Goal: Browse casually

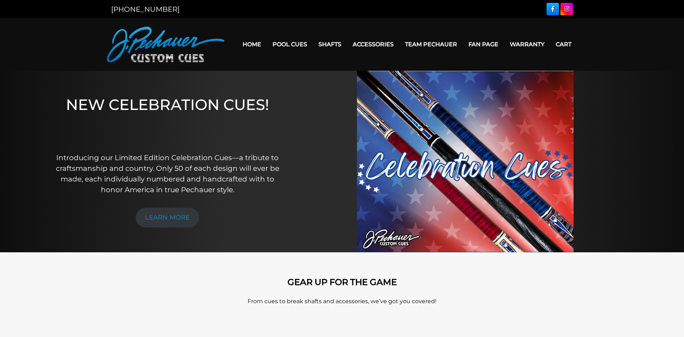
click at [443, 43] on link "Team Pechauer" at bounding box center [430, 44] width 63 height 18
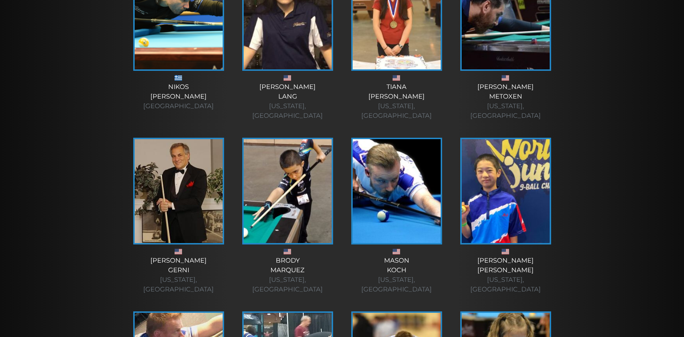
scroll to position [1018, 0]
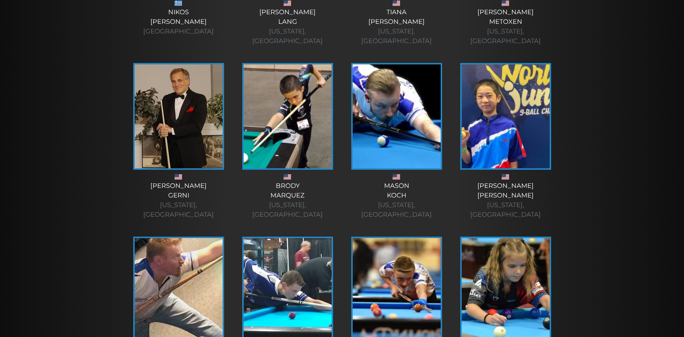
click at [196, 238] on img at bounding box center [179, 290] width 88 height 104
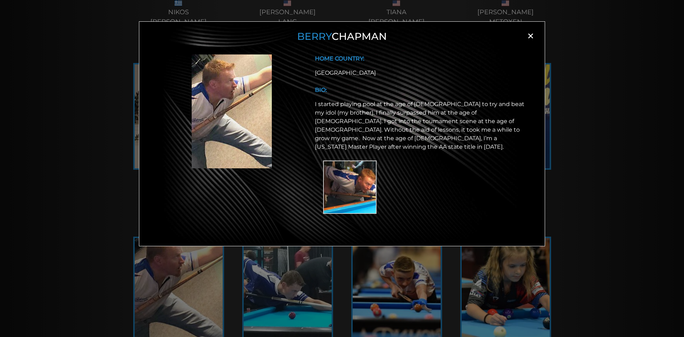
click at [528, 40] on span "×" at bounding box center [530, 36] width 11 height 11
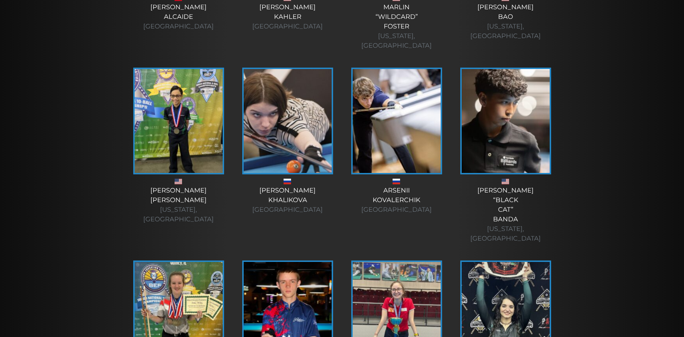
scroll to position [2290, 0]
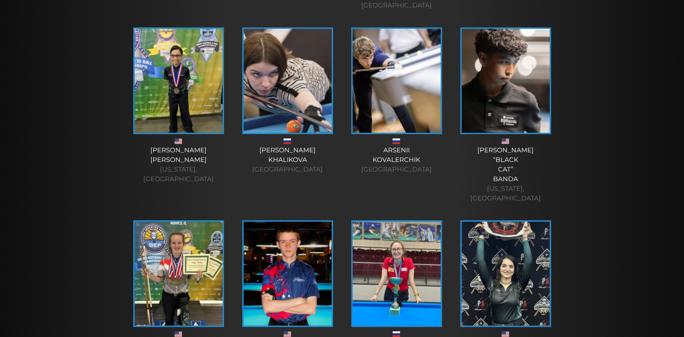
click at [485, 222] on img at bounding box center [506, 274] width 88 height 104
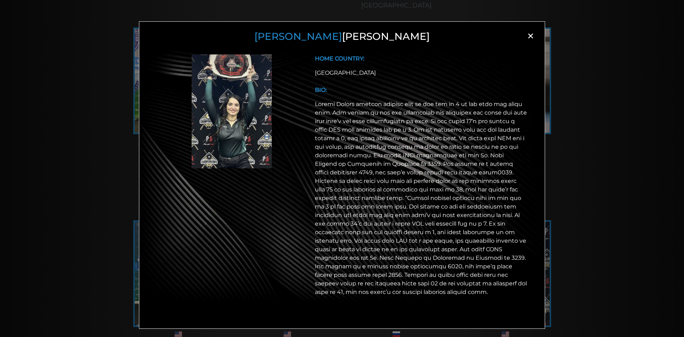
click at [529, 36] on span "×" at bounding box center [530, 36] width 11 height 11
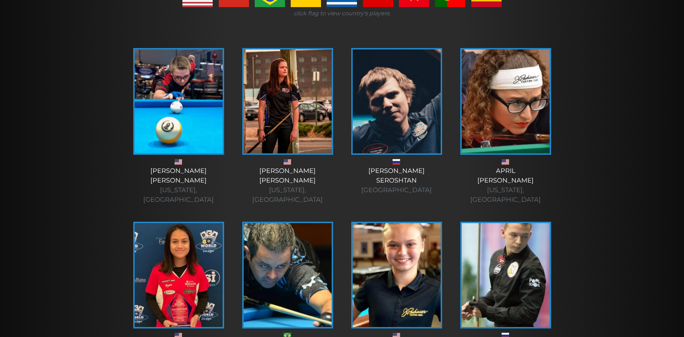
scroll to position [182, 0]
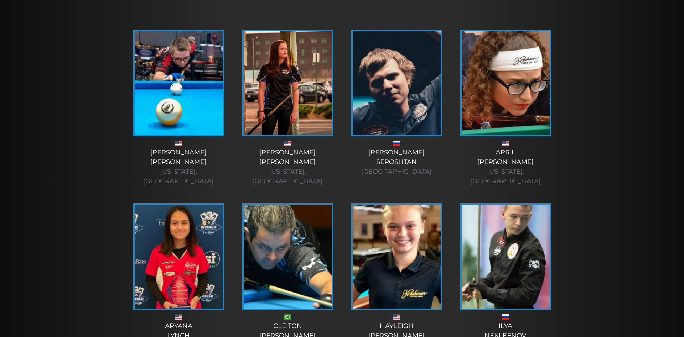
click at [157, 58] on img at bounding box center [179, 83] width 88 height 104
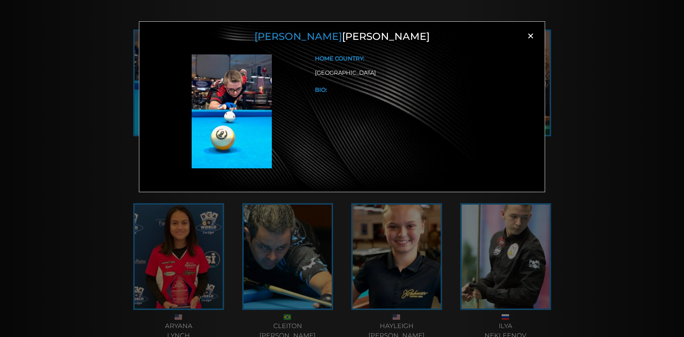
click at [533, 36] on span "×" at bounding box center [530, 36] width 11 height 11
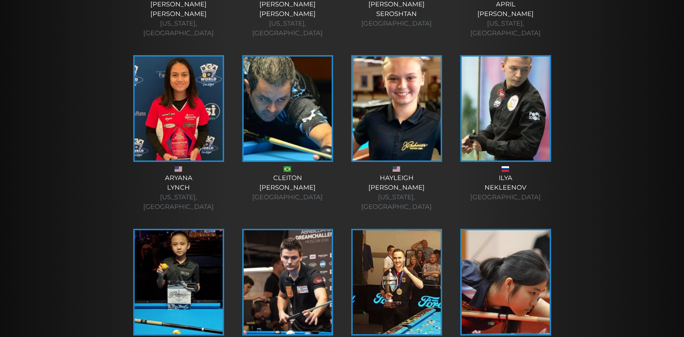
scroll to position [363, 0]
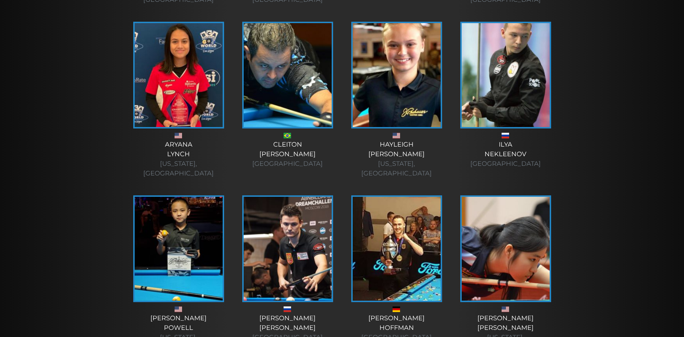
click at [162, 211] on img at bounding box center [179, 249] width 88 height 104
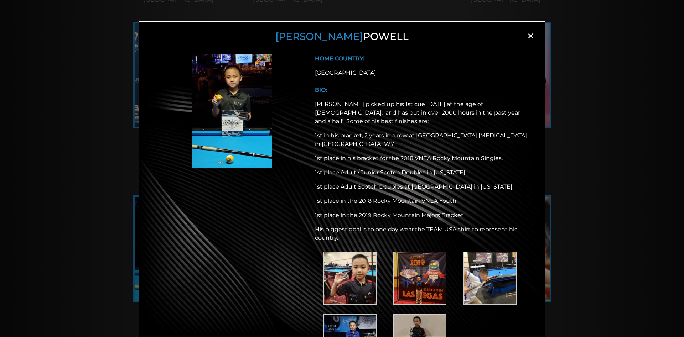
click at [533, 33] on span "×" at bounding box center [530, 36] width 11 height 11
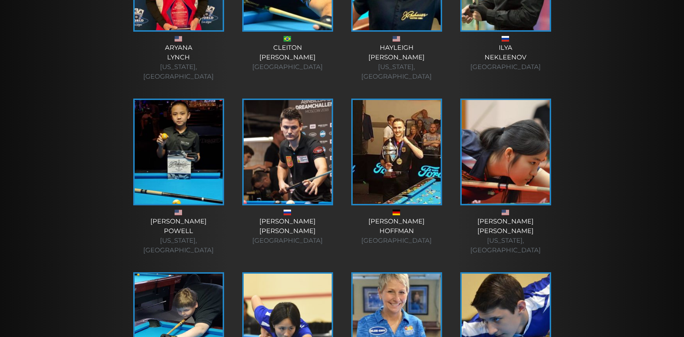
scroll to position [509, 0]
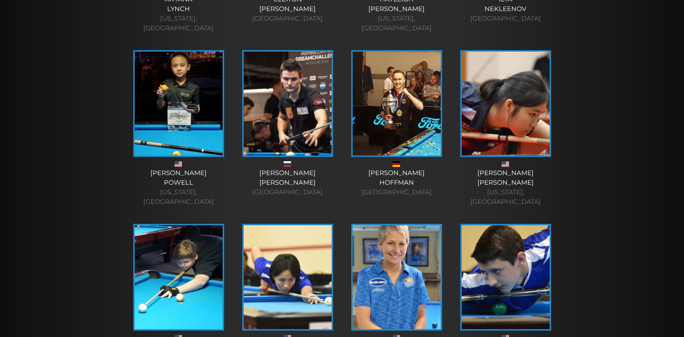
click at [164, 251] on img at bounding box center [179, 278] width 88 height 104
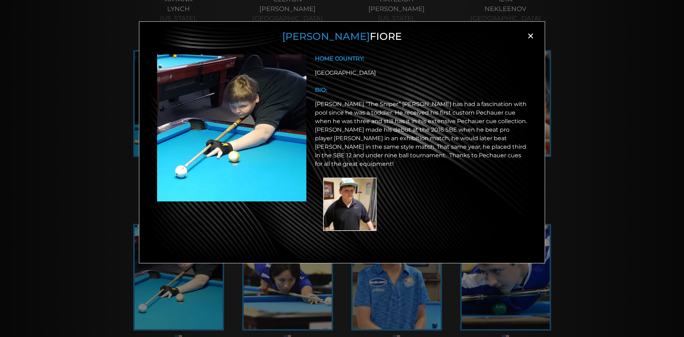
click at [531, 37] on span "×" at bounding box center [530, 36] width 11 height 11
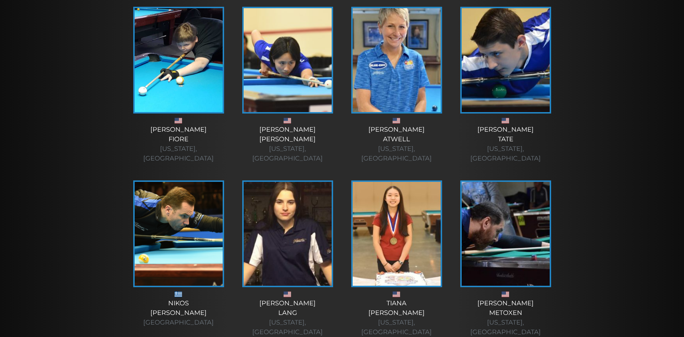
scroll to position [763, 0]
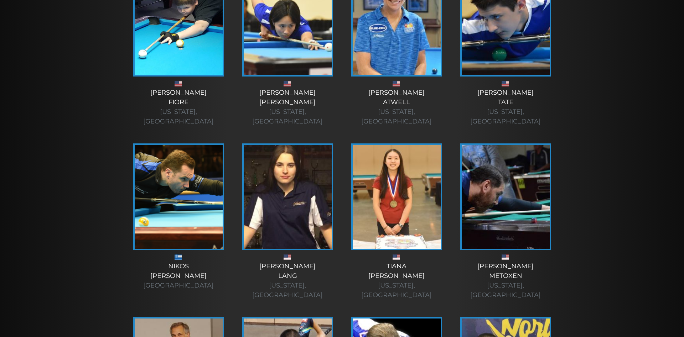
click at [509, 171] on img at bounding box center [506, 197] width 88 height 104
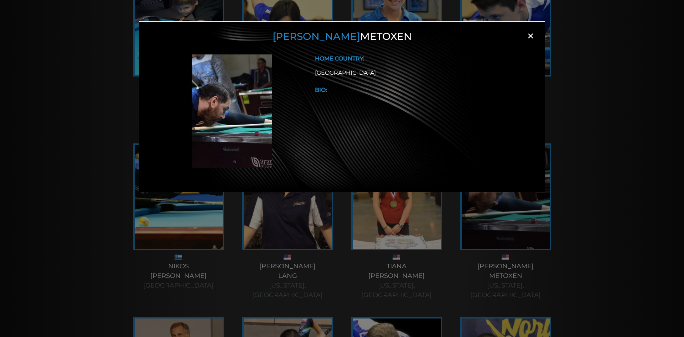
click at [528, 35] on span "×" at bounding box center [530, 36] width 11 height 11
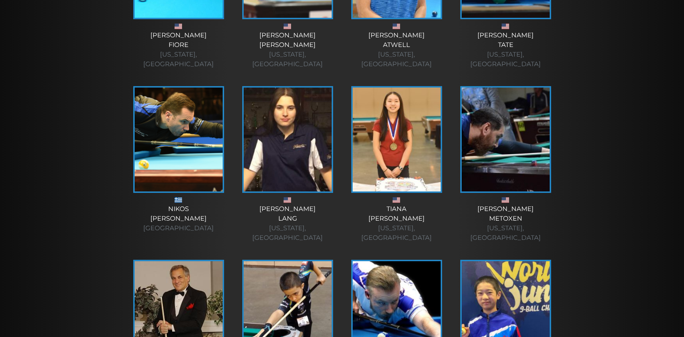
scroll to position [872, 0]
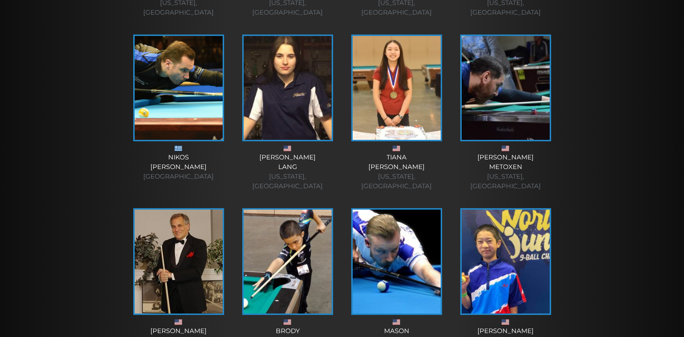
click at [478, 212] on img at bounding box center [506, 262] width 88 height 104
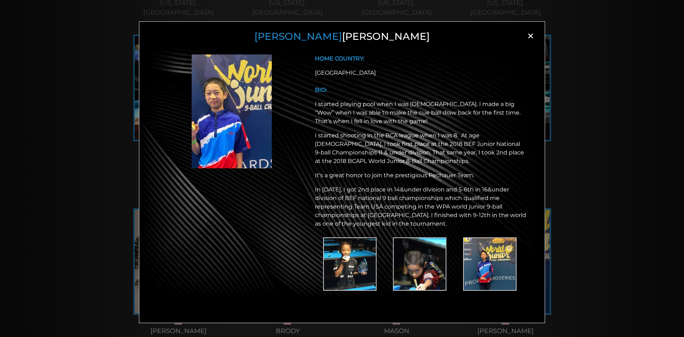
click at [528, 36] on span "×" at bounding box center [530, 36] width 11 height 11
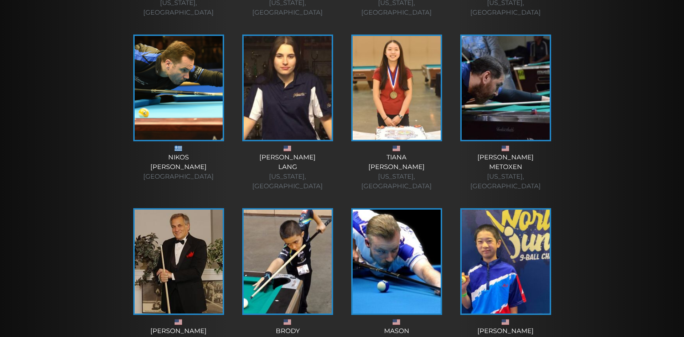
click at [278, 224] on img at bounding box center [288, 262] width 88 height 104
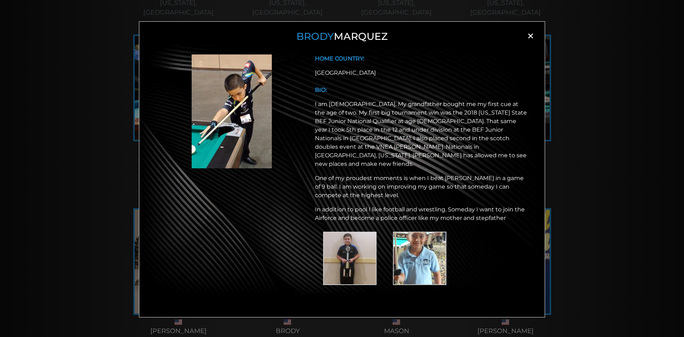
click at [351, 254] on img at bounding box center [349, 258] width 53 height 53
